Goal: Navigation & Orientation: Find specific page/section

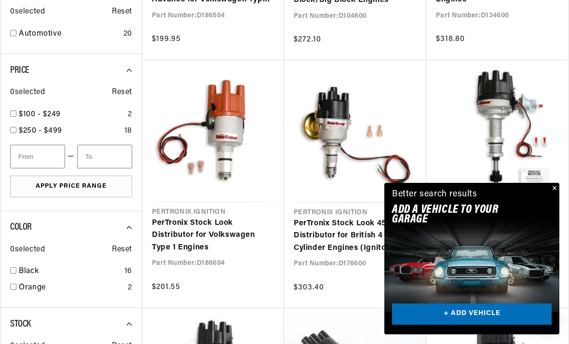
scroll to position [0, 292]
click at [556, 194] on button "Close" at bounding box center [554, 189] width 12 height 12
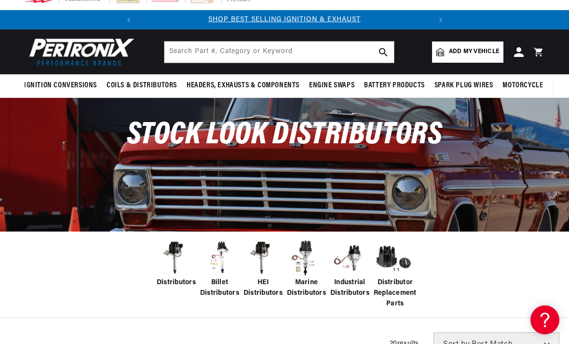
scroll to position [11, 0]
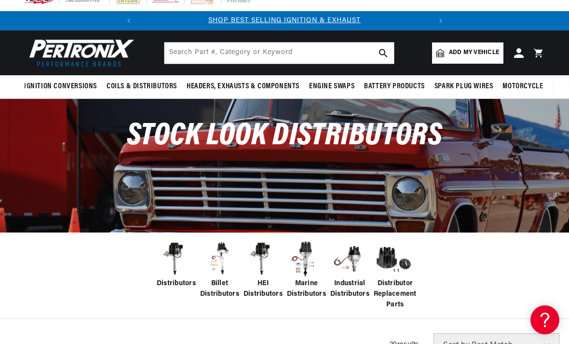
click at [224, 272] on img at bounding box center [219, 259] width 39 height 39
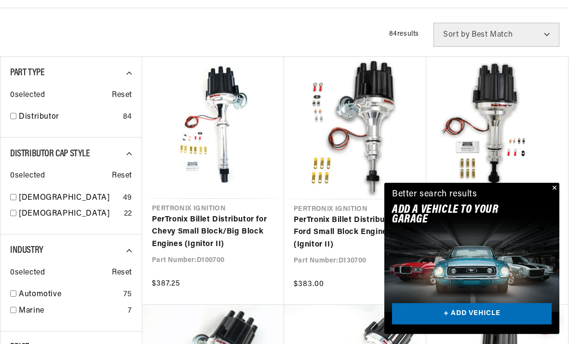
scroll to position [323, 0]
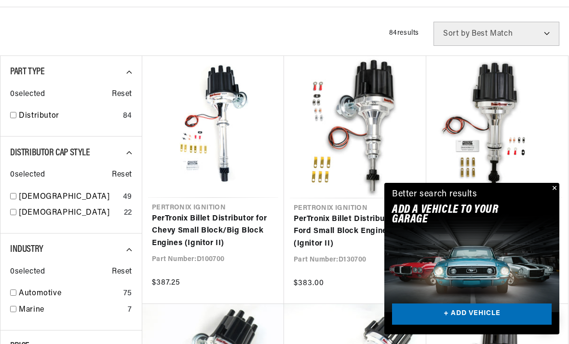
click at [554, 194] on button "Close" at bounding box center [554, 189] width 12 height 12
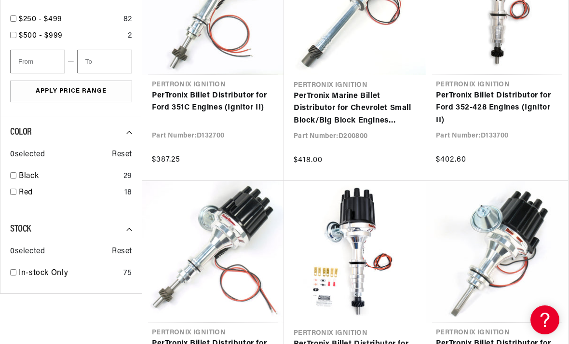
scroll to position [701, 0]
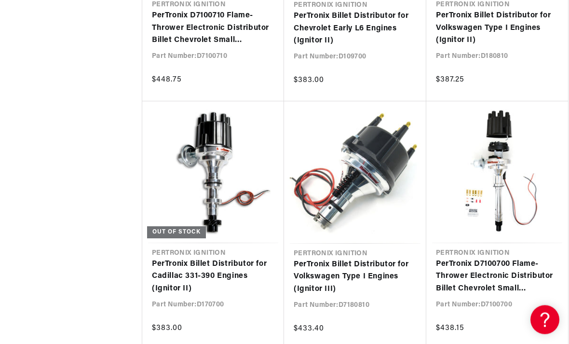
scroll to position [2513, 0]
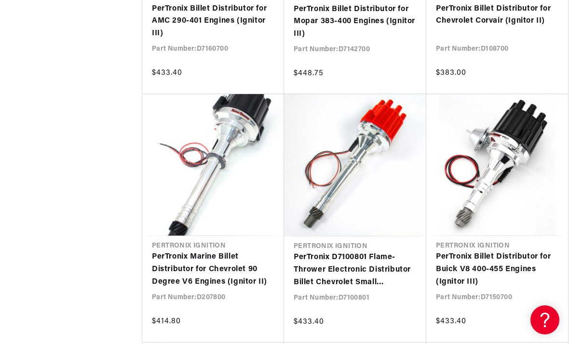
scroll to position [4357, 0]
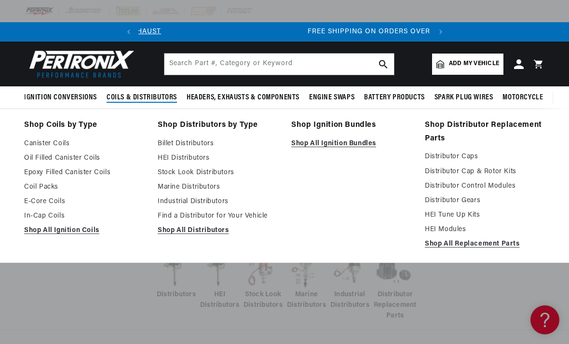
click at [199, 144] on link "Billet Distributors" at bounding box center [218, 144] width 120 height 12
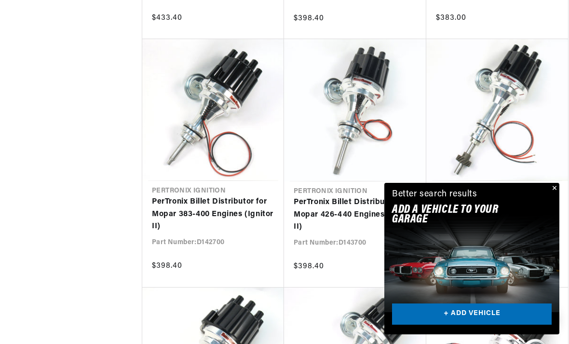
scroll to position [0, 292]
